Goal: Task Accomplishment & Management: Use online tool/utility

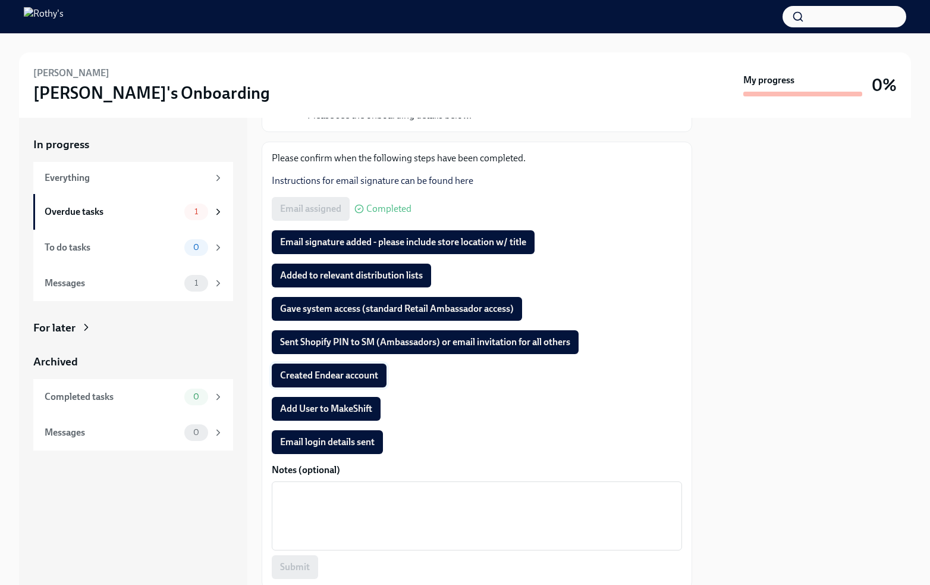
scroll to position [169, 0]
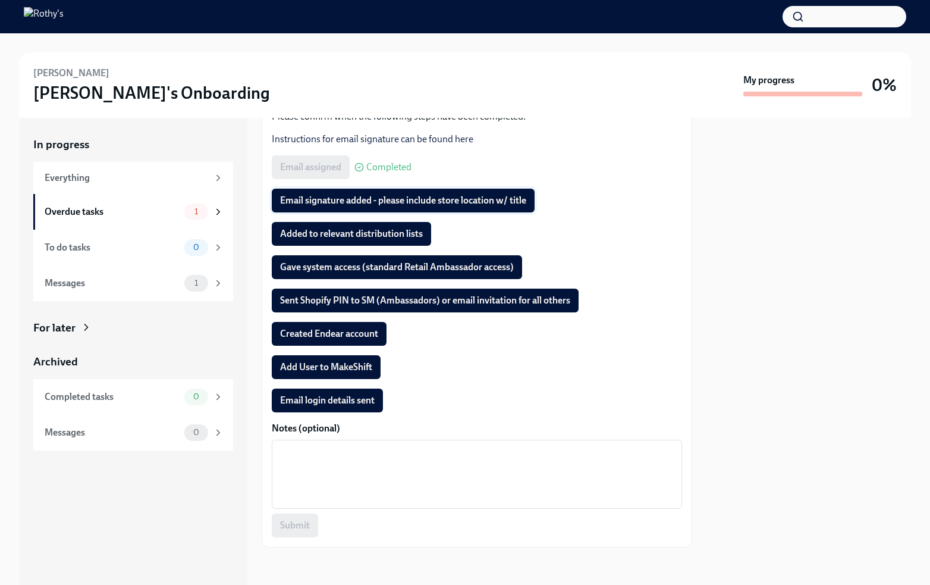
click at [304, 202] on span "Email signature added - please include store location w/ title" at bounding box center [403, 201] width 246 height 12
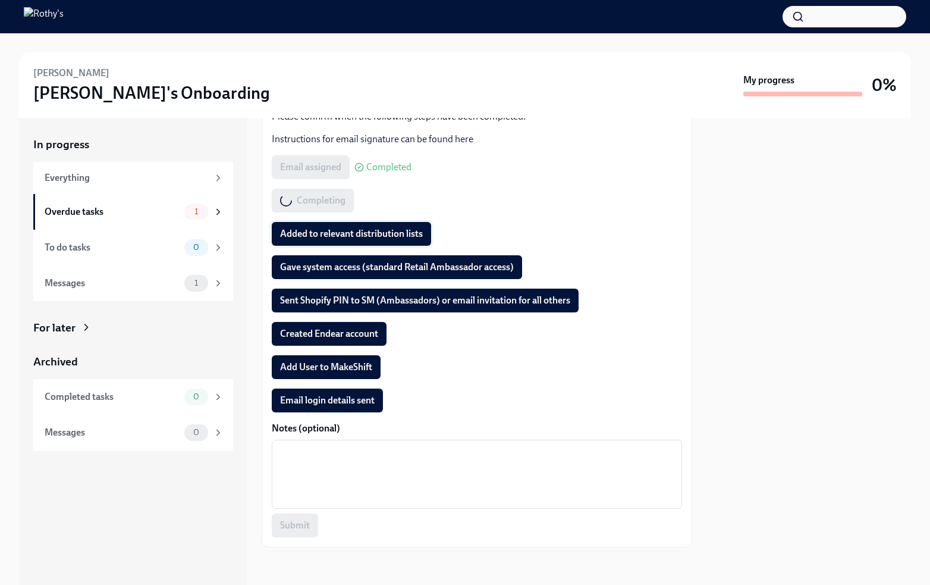
click at [310, 234] on span "Added to relevant distribution lists" at bounding box center [351, 234] width 143 height 12
click at [310, 262] on span "Gave system access (standard Retail Ambassador access)" at bounding box center [397, 267] width 234 height 12
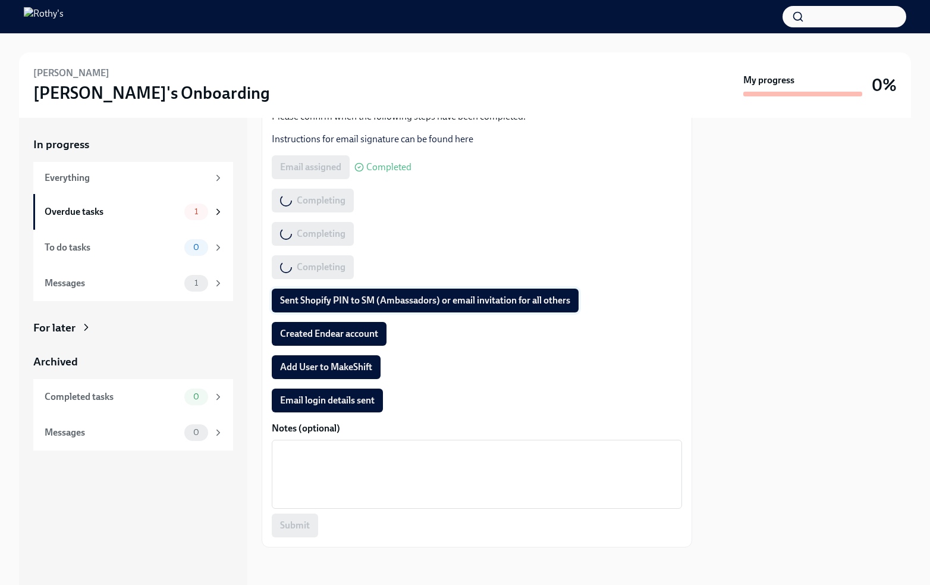
click at [308, 297] on span "Sent Shopify PIN to SM (Ambassadors) or email invitation for all others" at bounding box center [425, 300] width 290 height 12
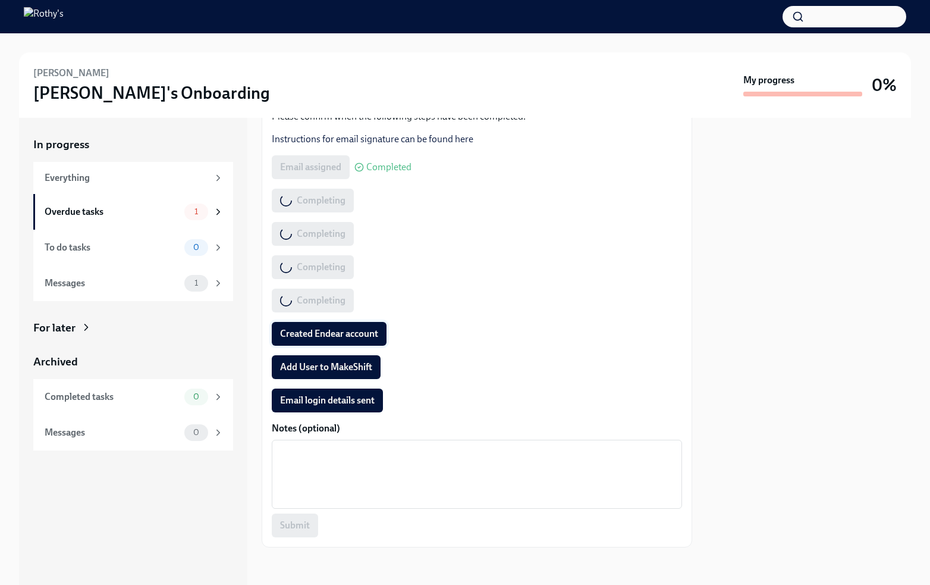
click at [305, 328] on span "Created Endear account" at bounding box center [329, 334] width 98 height 12
click at [301, 366] on span "Add User to MakeShift" at bounding box center [326, 367] width 92 height 12
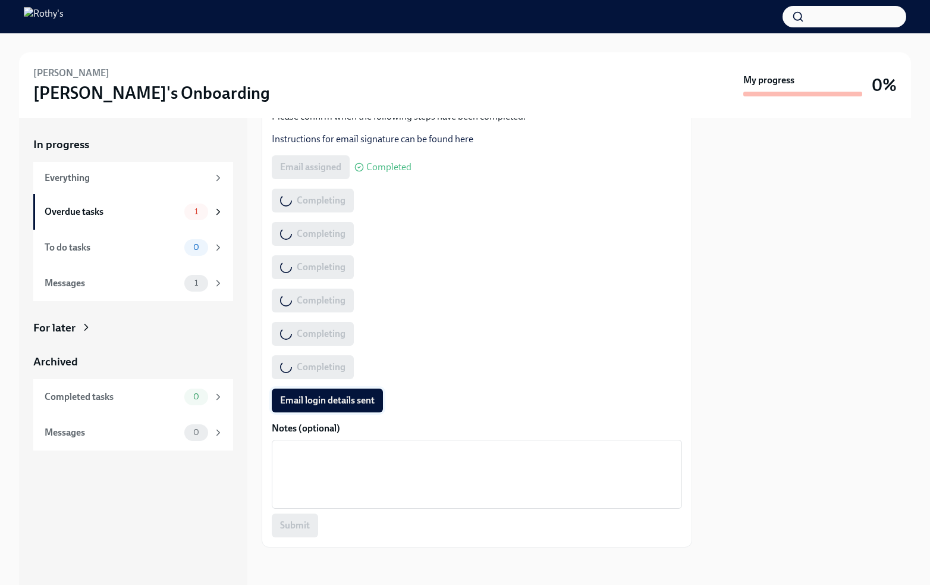
click at [303, 399] on span "Email login details sent" at bounding box center [327, 400] width 95 height 12
